Goal: Task Accomplishment & Management: Complete application form

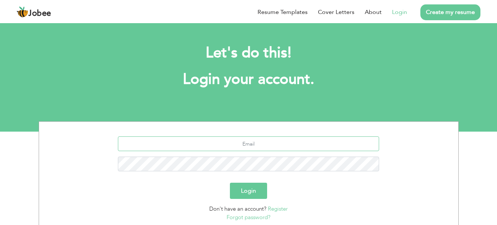
click at [344, 145] on input "text" at bounding box center [248, 144] width 261 height 15
type input "nabeehasheikh17@gmail.com"
click at [230, 183] on button "Login" at bounding box center [248, 191] width 37 height 16
click at [255, 188] on button "Login" at bounding box center [248, 191] width 37 height 16
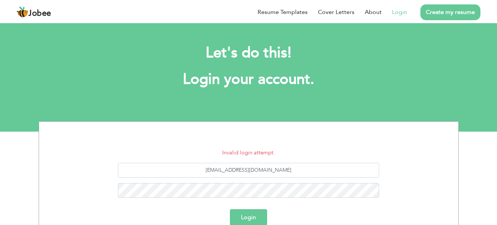
click at [238, 215] on button "Login" at bounding box center [248, 217] width 37 height 16
click at [293, 175] on input "[EMAIL_ADDRESS][DOMAIN_NAME]" at bounding box center [248, 170] width 261 height 15
type input "n"
type input "[EMAIL_ADDRESS][DOMAIN_NAME]"
click at [246, 215] on button "Login" at bounding box center [248, 217] width 37 height 16
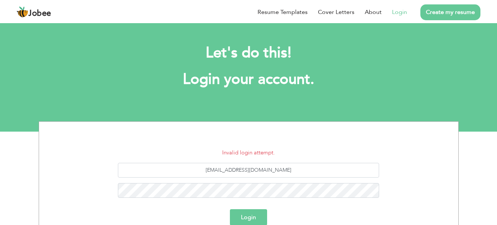
click at [404, 10] on link "Login" at bounding box center [399, 12] width 15 height 9
click at [401, 13] on link "Login" at bounding box center [399, 12] width 15 height 9
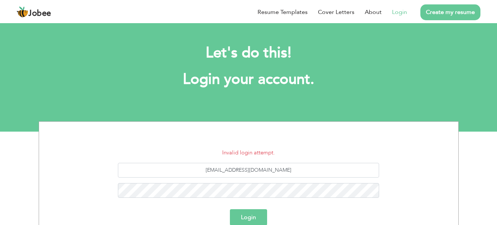
click at [401, 13] on link "Login" at bounding box center [399, 12] width 15 height 9
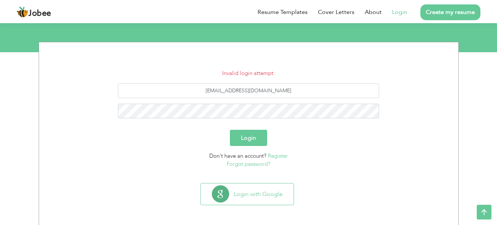
scroll to position [81, 0]
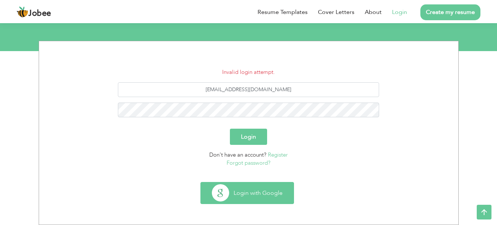
click at [283, 195] on button "Login with Google" at bounding box center [247, 193] width 93 height 21
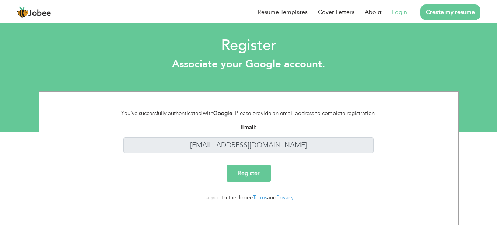
click at [250, 169] on input "Register" at bounding box center [248, 173] width 44 height 17
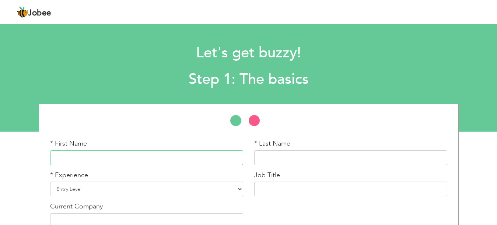
click at [221, 155] on input "text" at bounding box center [146, 158] width 193 height 15
click at [221, 155] on input "nabeeha s" at bounding box center [146, 158] width 193 height 15
type input "nabeeha sheikh"
click at [269, 154] on input "text" at bounding box center [350, 158] width 193 height 15
type input "n"
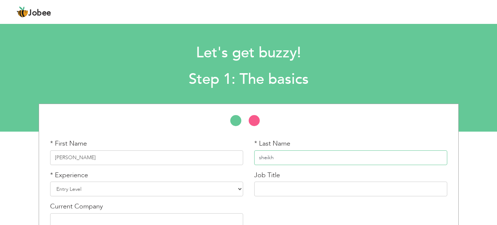
type input "sheikh"
click at [238, 190] on select "Entry Level Less than 1 Year 1 Year 2 Years 3 Years 4 Years 5 Years 6 Years 7 Y…" at bounding box center [146, 189] width 193 height 15
select select "4"
click at [50, 182] on select "Entry Level Less than 1 Year 1 Year 2 Years 3 Years 4 Years 5 Years 6 Years 7 Y…" at bounding box center [146, 189] width 193 height 15
click at [284, 185] on input "text" at bounding box center [350, 189] width 193 height 15
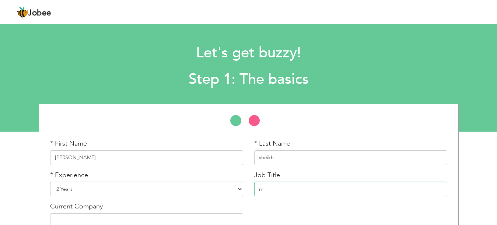
click at [284, 185] on input "m" at bounding box center [350, 189] width 193 height 15
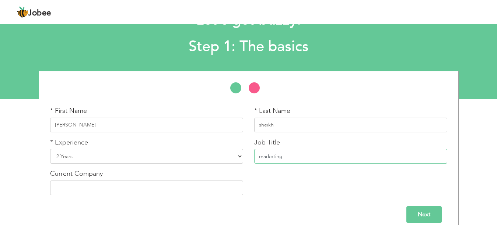
scroll to position [42, 0]
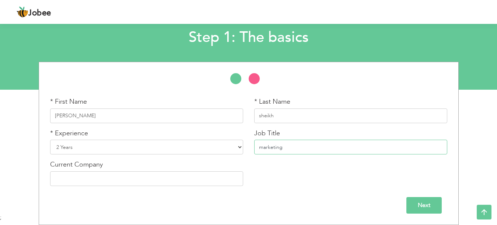
type input "marketing"
click at [233, 179] on input "text" at bounding box center [146, 179] width 193 height 15
click at [407, 207] on input "Next" at bounding box center [423, 205] width 35 height 17
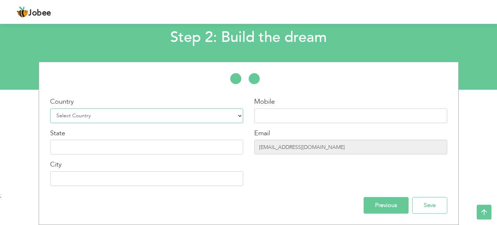
click at [237, 115] on select "Select Country Afghanistan Albania Algeria American Samoa Andorra Angola Anguil…" at bounding box center [146, 116] width 193 height 15
select select "166"
click at [50, 109] on select "Select Country Afghanistan Albania Algeria American Samoa Andorra Angola Anguil…" at bounding box center [146, 116] width 193 height 15
click at [211, 145] on input "text" at bounding box center [146, 147] width 193 height 15
type input "pakistan"
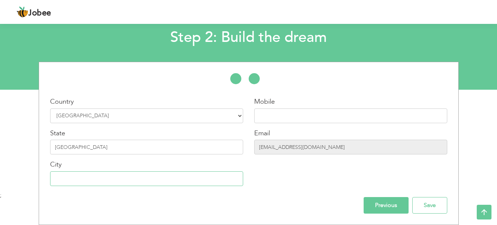
click at [200, 183] on input "text" at bounding box center [146, 179] width 193 height 15
type input "lahore"
click at [275, 120] on input "text" at bounding box center [350, 116] width 193 height 15
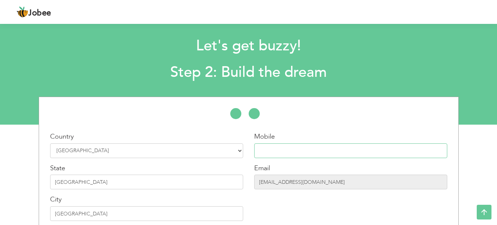
scroll to position [0, 0]
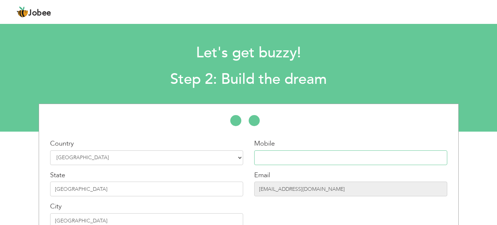
click at [287, 154] on input "text" at bounding box center [350, 158] width 193 height 15
click at [277, 160] on input "text" at bounding box center [350, 158] width 193 height 15
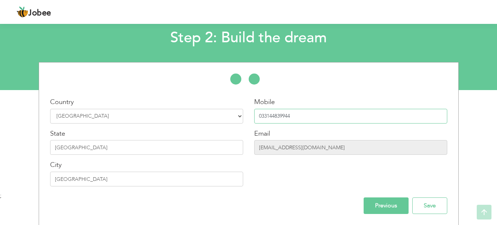
scroll to position [42, 0]
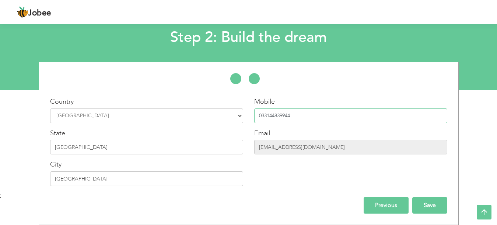
type input "033144839944"
click at [424, 208] on input "Save" at bounding box center [429, 205] width 35 height 17
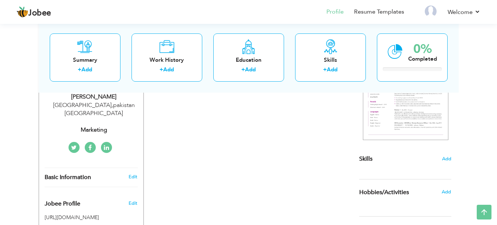
scroll to position [122, 0]
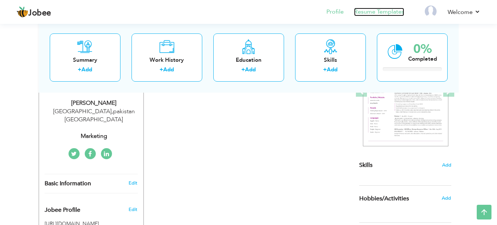
click at [390, 11] on link "Resume Templates" at bounding box center [379, 12] width 50 height 8
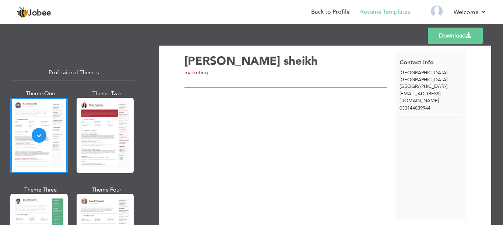
scroll to position [14, 0]
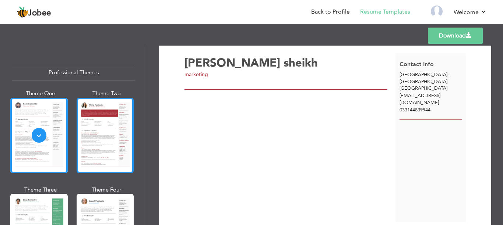
click at [111, 134] on div at bounding box center [105, 135] width 57 height 75
click at [111, 134] on div "Professional Themes Theme One Theme Two Theme Three Theme Four" at bounding box center [251, 136] width 503 height 180
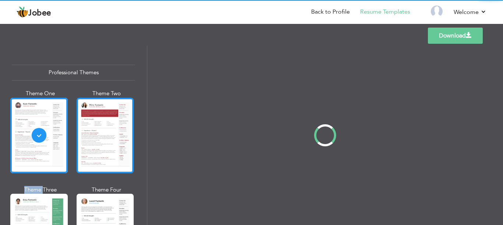
scroll to position [0, 0]
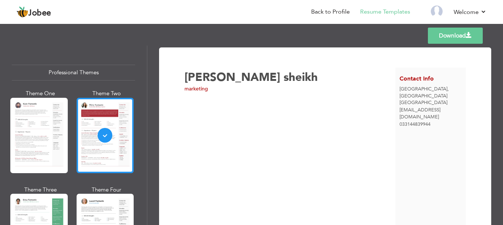
click at [103, 134] on div at bounding box center [105, 135] width 57 height 75
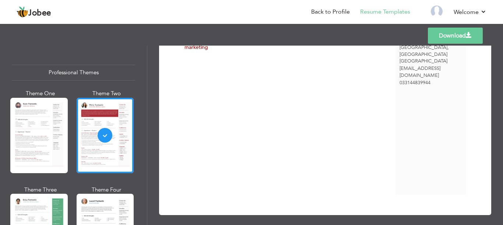
scroll to position [157, 0]
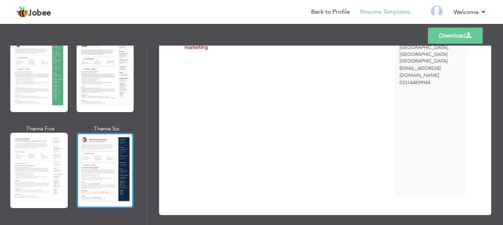
click at [116, 159] on div at bounding box center [105, 170] width 57 height 75
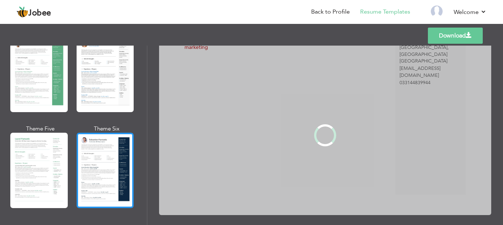
click at [116, 159] on div "Professional Themes Theme One Theme Two Theme Three Theme Four" at bounding box center [251, 136] width 503 height 180
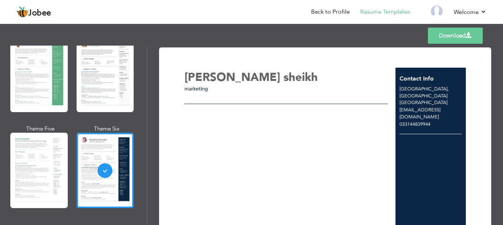
scroll to position [47, 0]
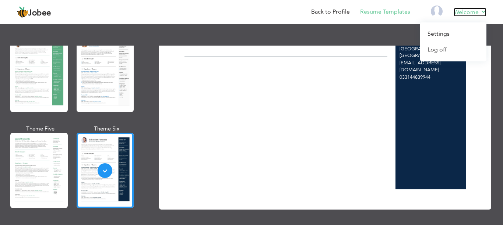
click at [481, 8] on link "Welcome" at bounding box center [469, 12] width 33 height 9
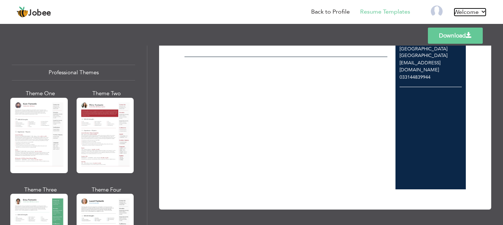
scroll to position [157, 0]
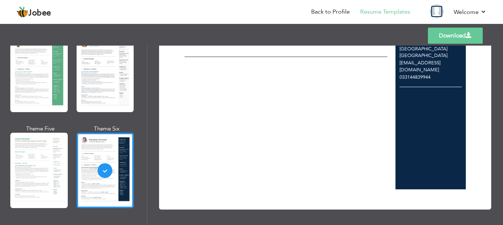
click at [436, 13] on img at bounding box center [437, 12] width 12 height 12
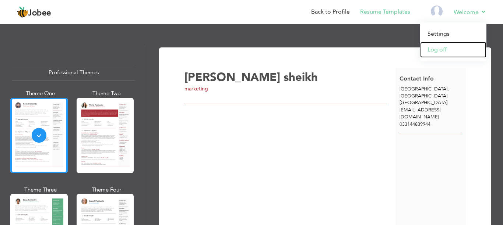
click at [452, 46] on link "Log off" at bounding box center [453, 50] width 66 height 16
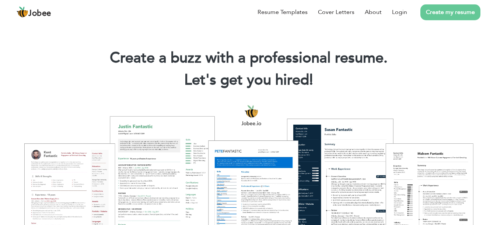
click at [39, 14] on span "Jobee" at bounding box center [39, 14] width 23 height 8
click at [457, 13] on link "Create my resume" at bounding box center [450, 12] width 60 height 16
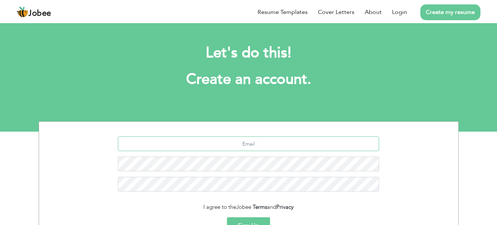
click at [203, 145] on input "text" at bounding box center [248, 144] width 261 height 15
type input "[EMAIL_ADDRESS][DOMAIN_NAME]"
click at [265, 217] on form "[EMAIL_ADDRESS][DOMAIN_NAME] I agree to the Jobee Terms and Privacy Sign Up Alr…" at bounding box center [249, 192] width 408 height 111
click at [265, 220] on button "Sign Up" at bounding box center [248, 226] width 43 height 16
